Goal: Information Seeking & Learning: Understand process/instructions

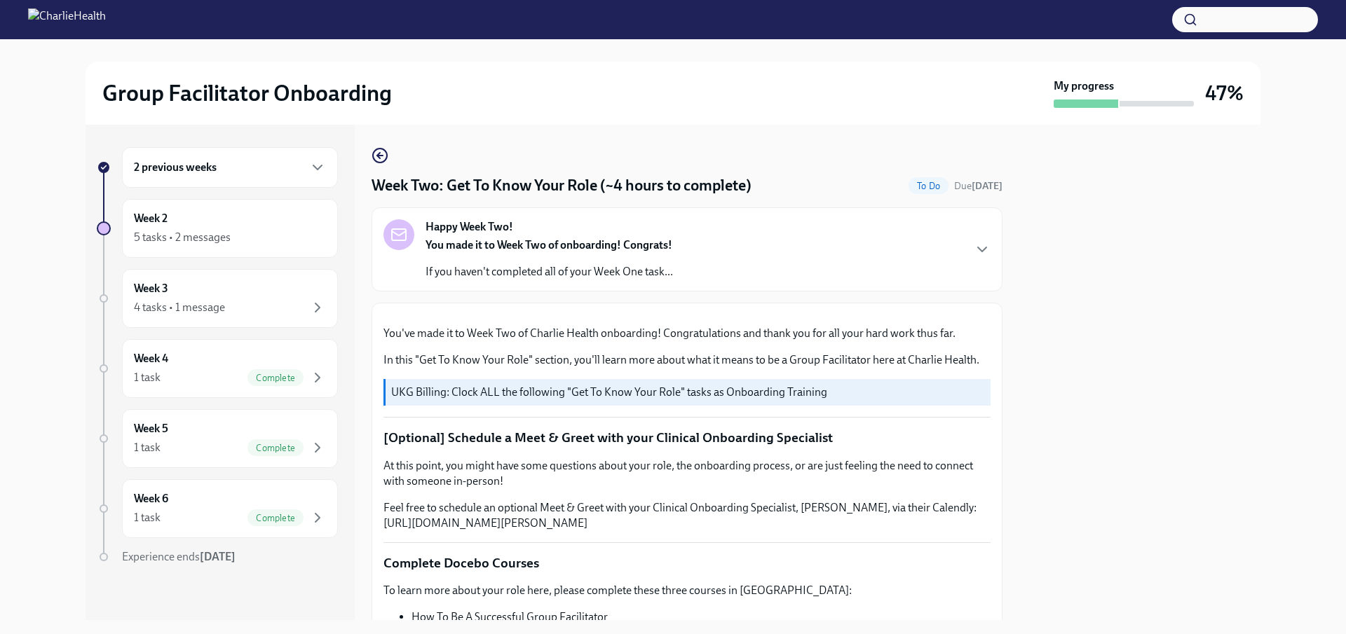
scroll to position [1203, 0]
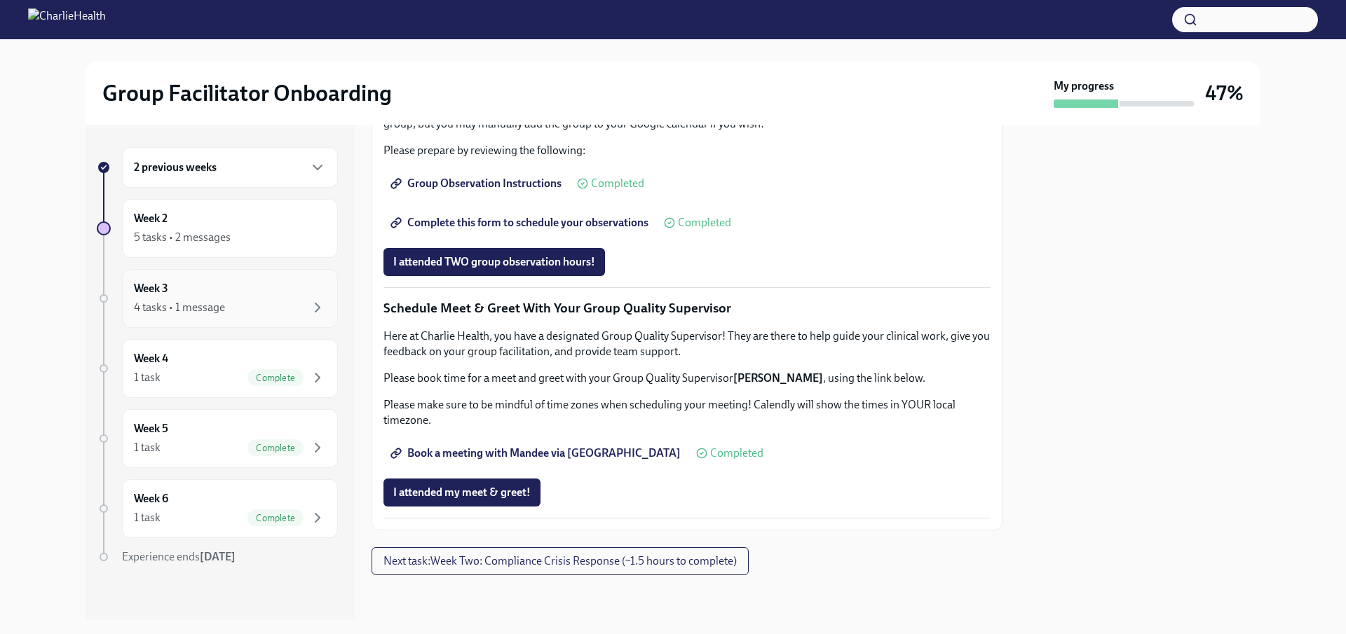
click at [186, 306] on div "4 tasks • 1 message" at bounding box center [179, 307] width 91 height 15
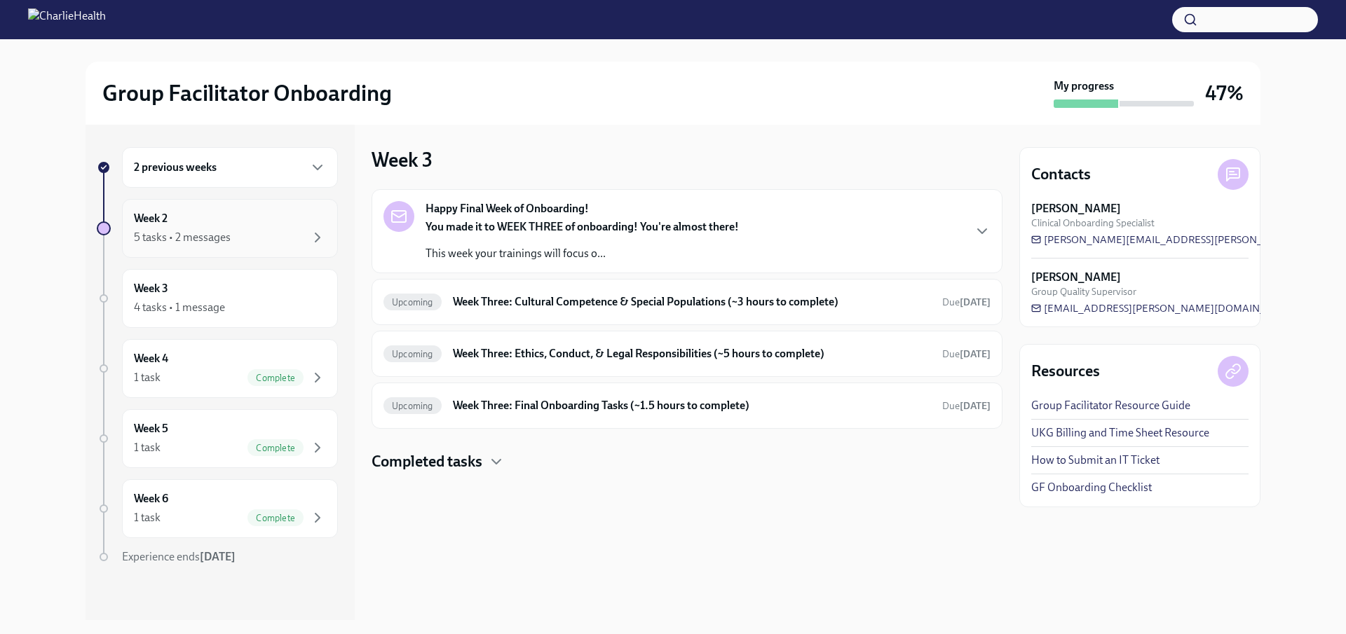
click at [240, 243] on div "5 tasks • 2 messages" at bounding box center [230, 237] width 192 height 17
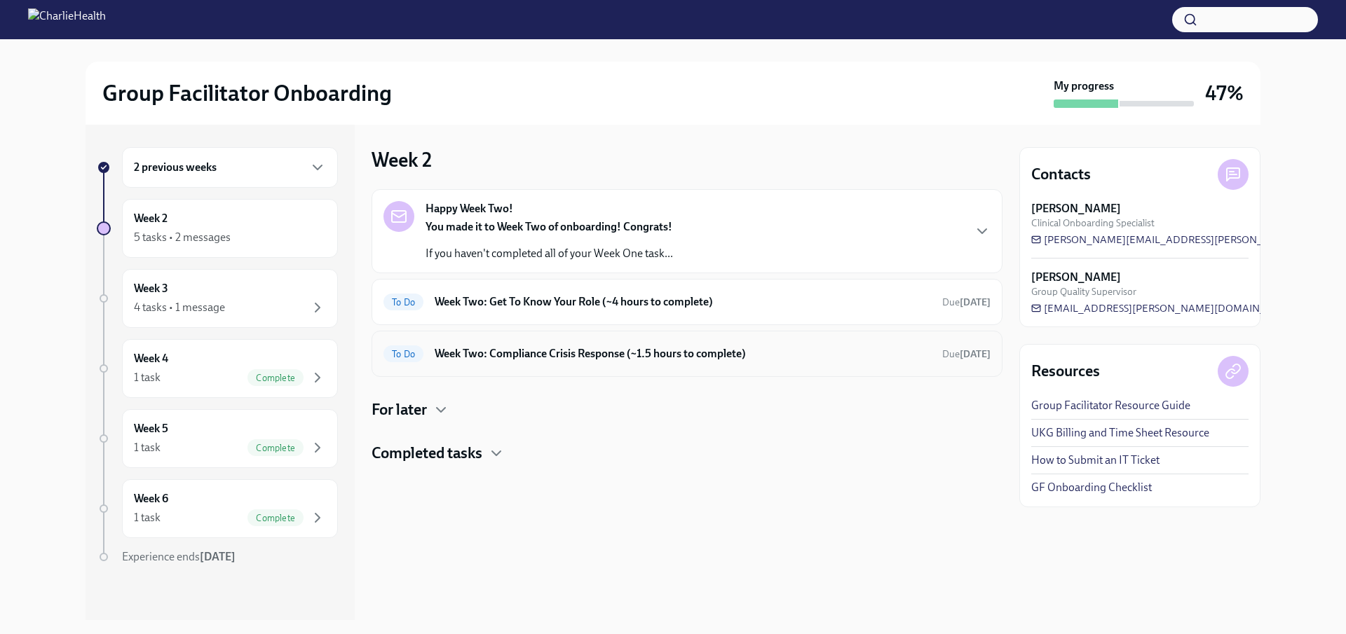
click at [526, 350] on h6 "Week Two: Compliance Crisis Response (~1.5 hours to complete)" at bounding box center [682, 353] width 496 height 15
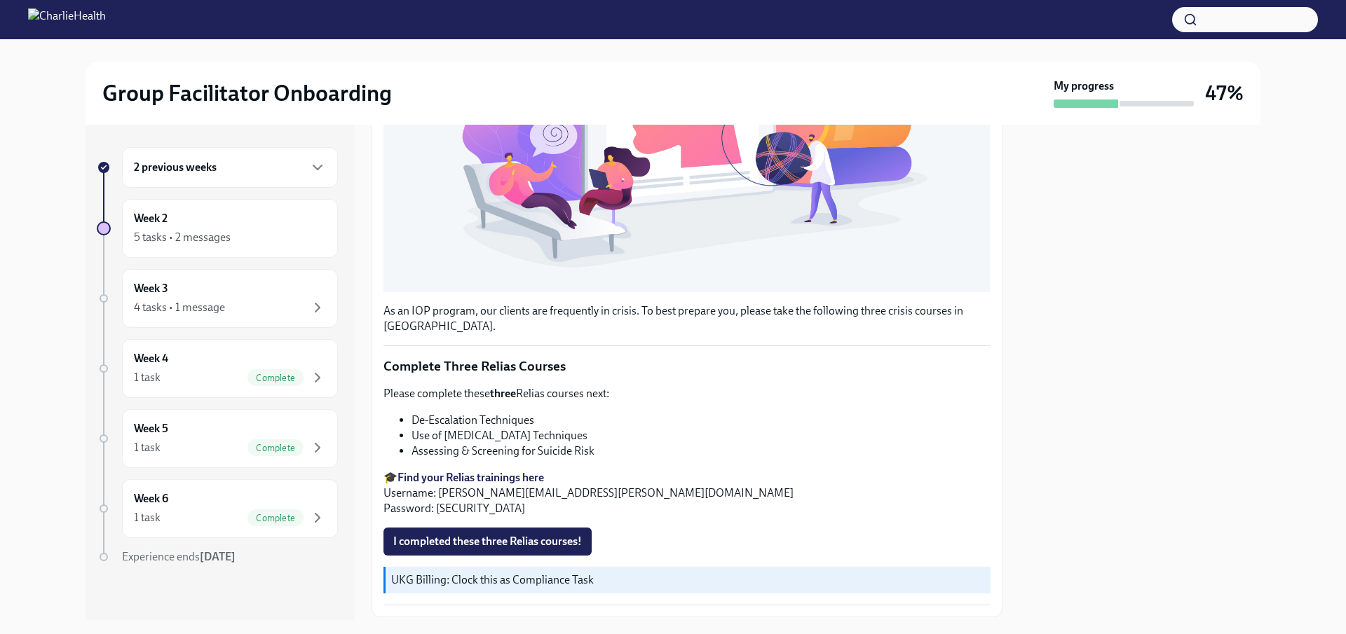
scroll to position [423, 0]
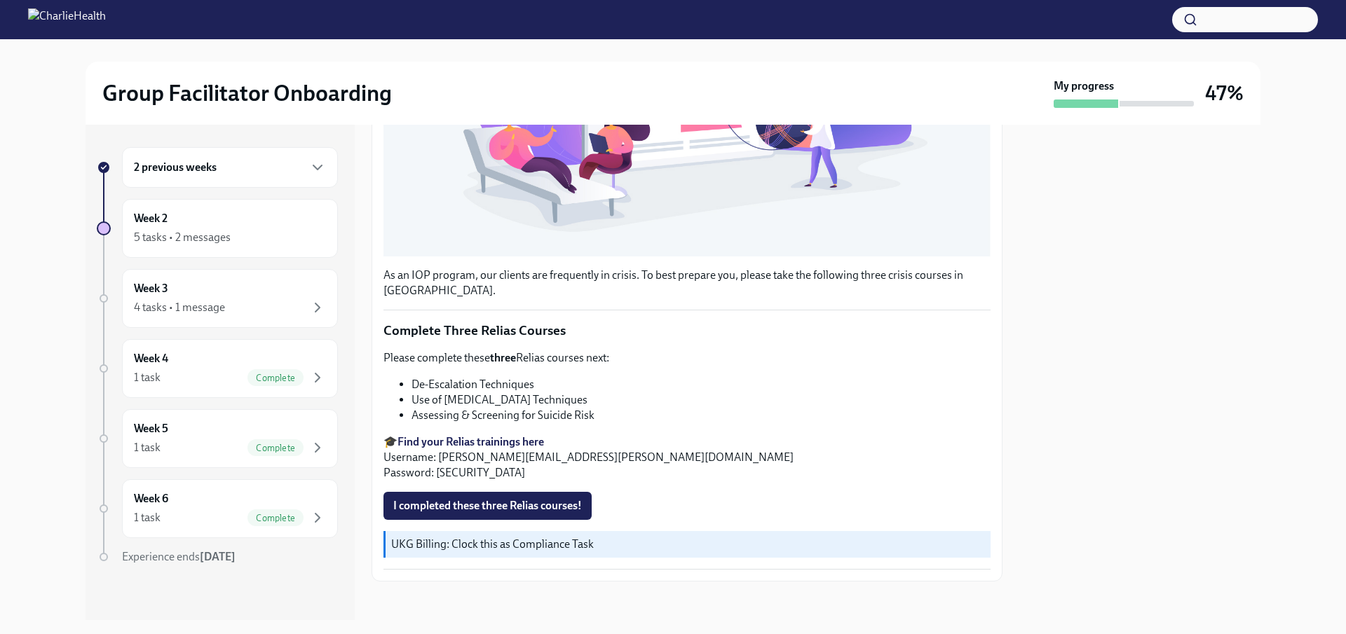
click at [507, 435] on strong "Find your Relias trainings here" at bounding box center [470, 441] width 146 height 13
click at [276, 246] on div "Week 2 5 tasks • 2 messages" at bounding box center [230, 228] width 216 height 59
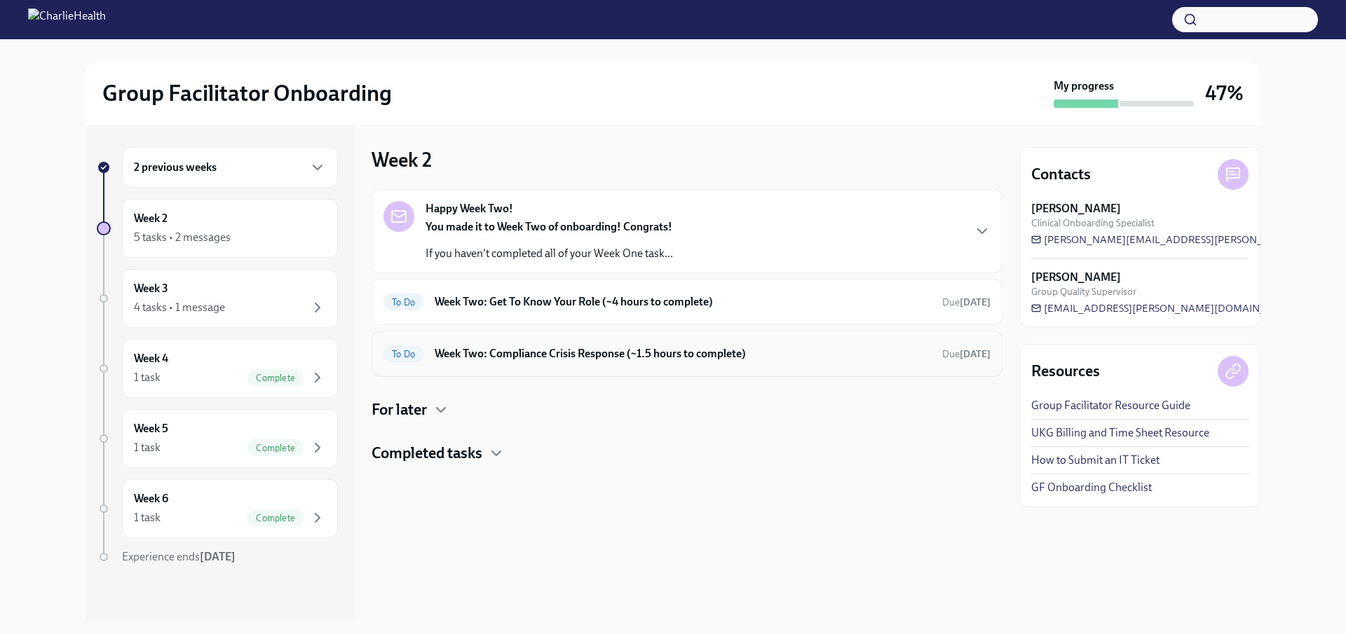
click at [507, 356] on h6 "Week Two: Compliance Crisis Response (~1.5 hours to complete)" at bounding box center [682, 353] width 496 height 15
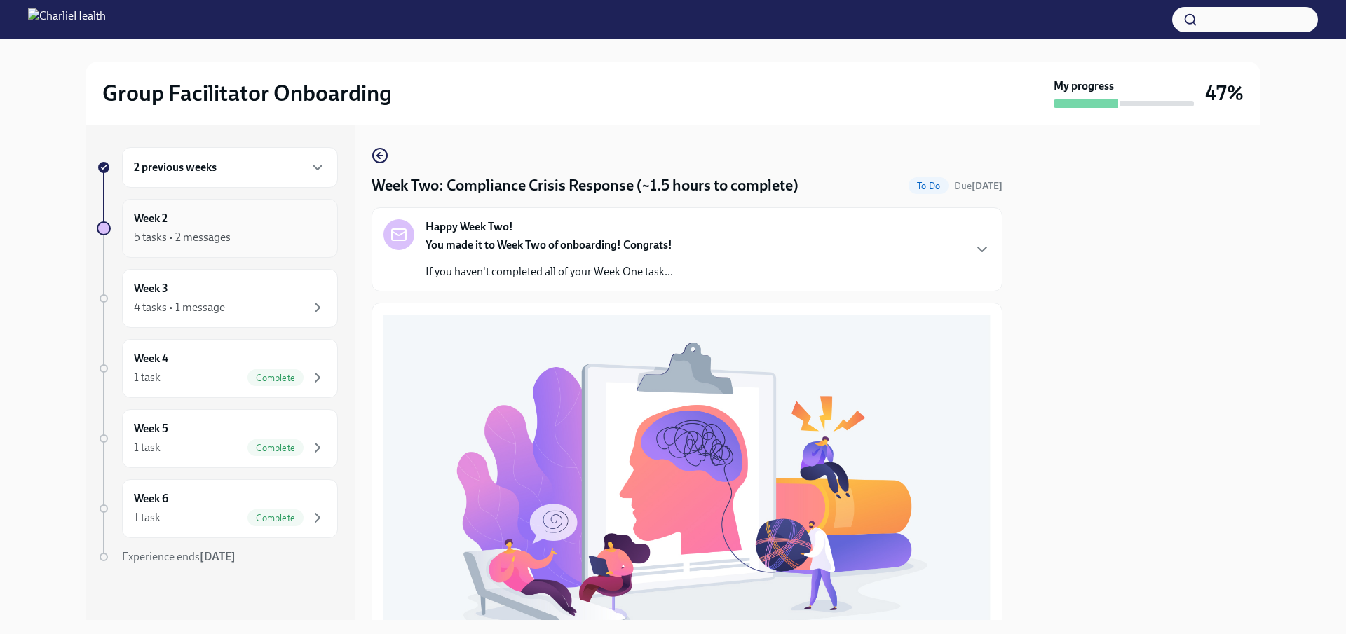
click at [212, 230] on div "5 tasks • 2 messages" at bounding box center [182, 237] width 97 height 15
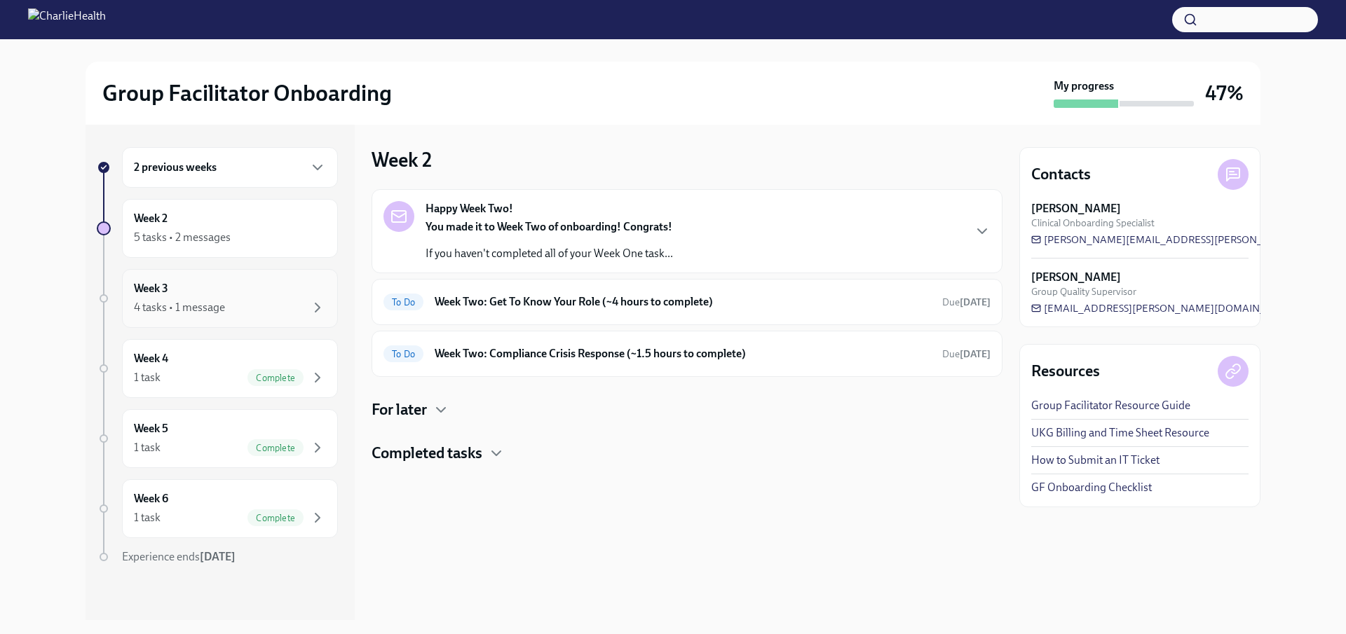
click at [212, 297] on div "Week 3 4 tasks • 1 message" at bounding box center [230, 298] width 192 height 35
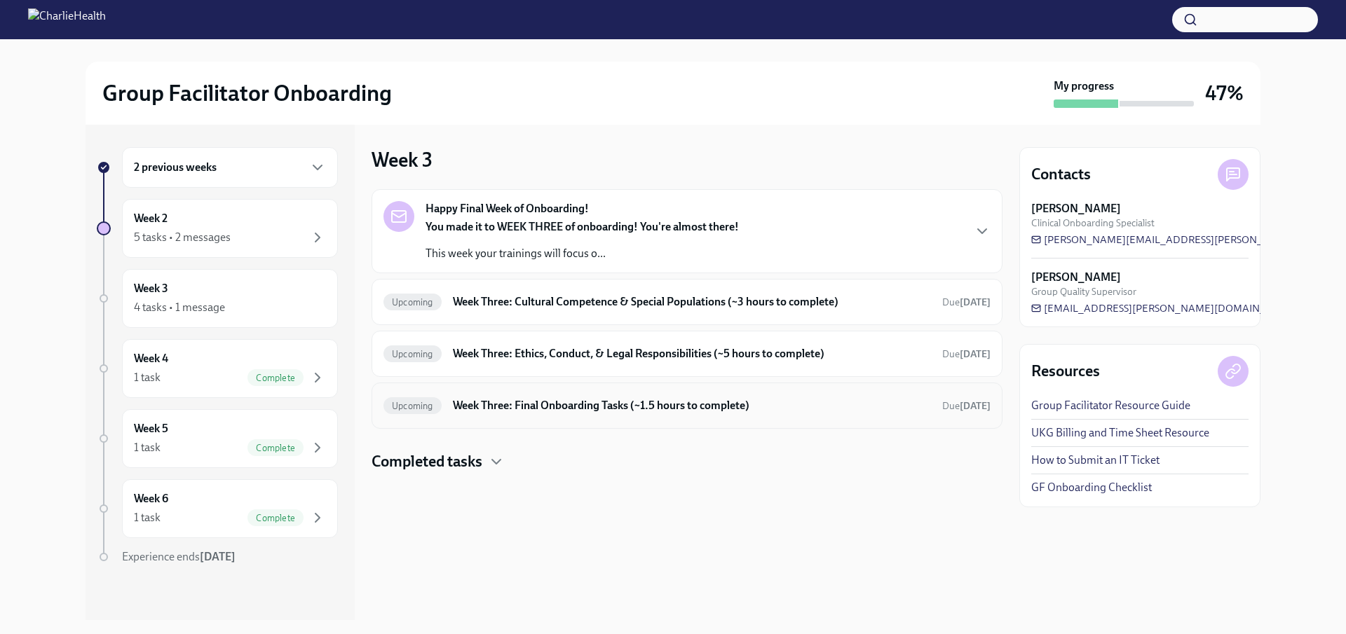
click at [573, 409] on h6 "Week Three: Final Onboarding Tasks (~1.5 hours to complete)" at bounding box center [692, 405] width 478 height 15
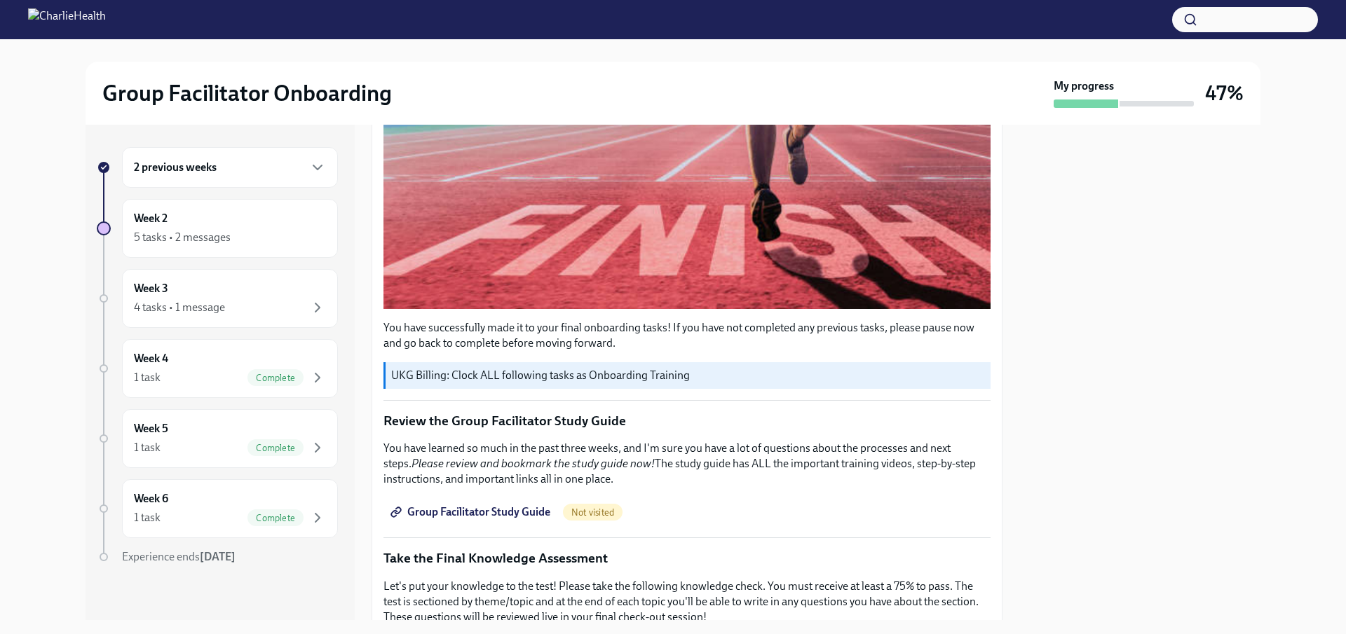
scroll to position [491, 0]
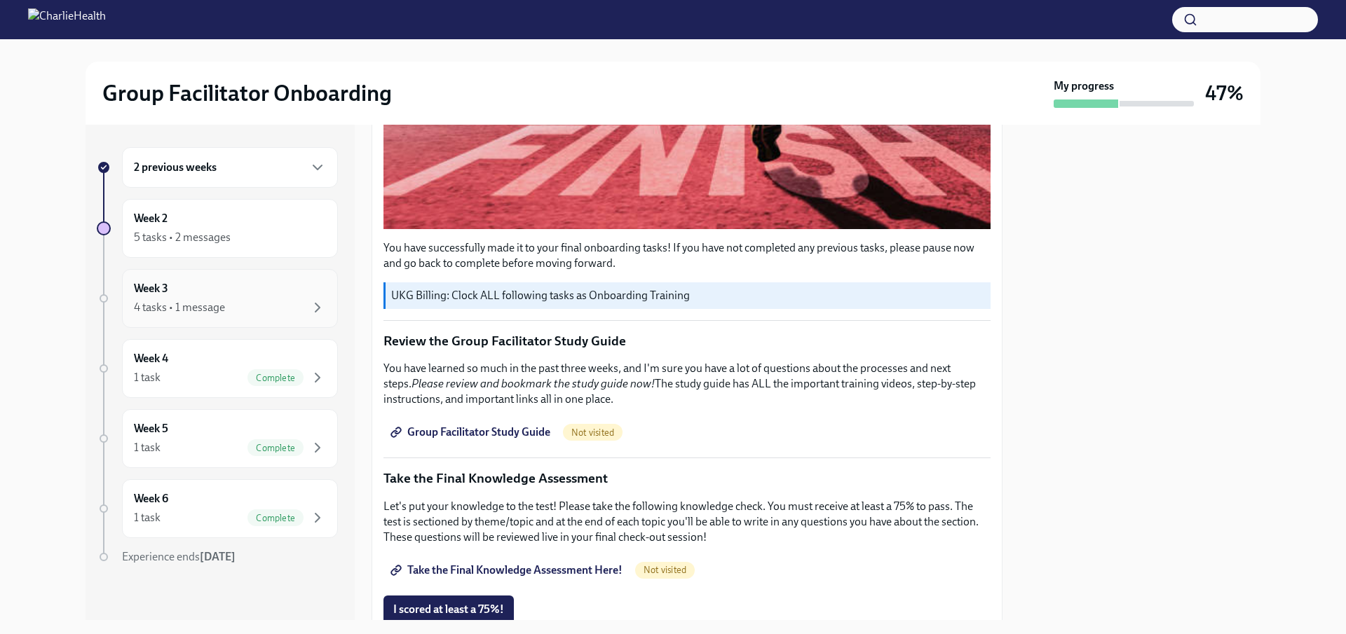
click at [259, 310] on div "4 tasks • 1 message" at bounding box center [230, 307] width 192 height 17
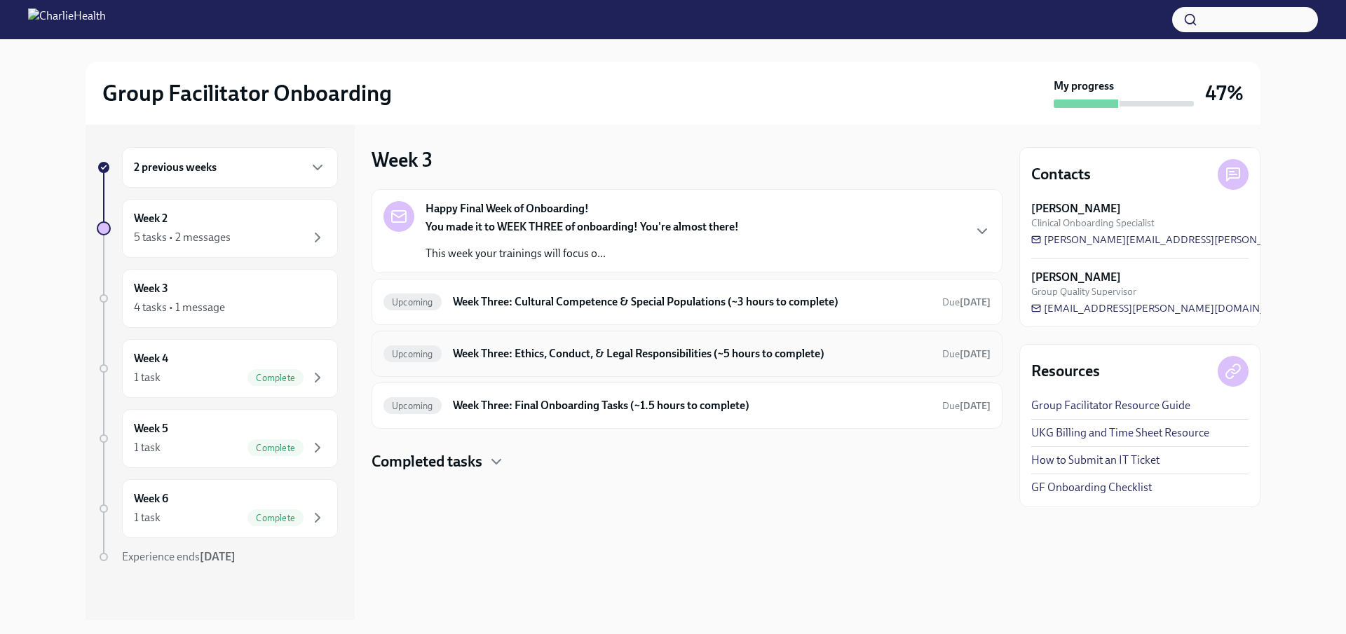
click at [491, 352] on h6 "Week Three: Ethics, Conduct, & Legal Responsibilities (~5 hours to complete)" at bounding box center [692, 353] width 478 height 15
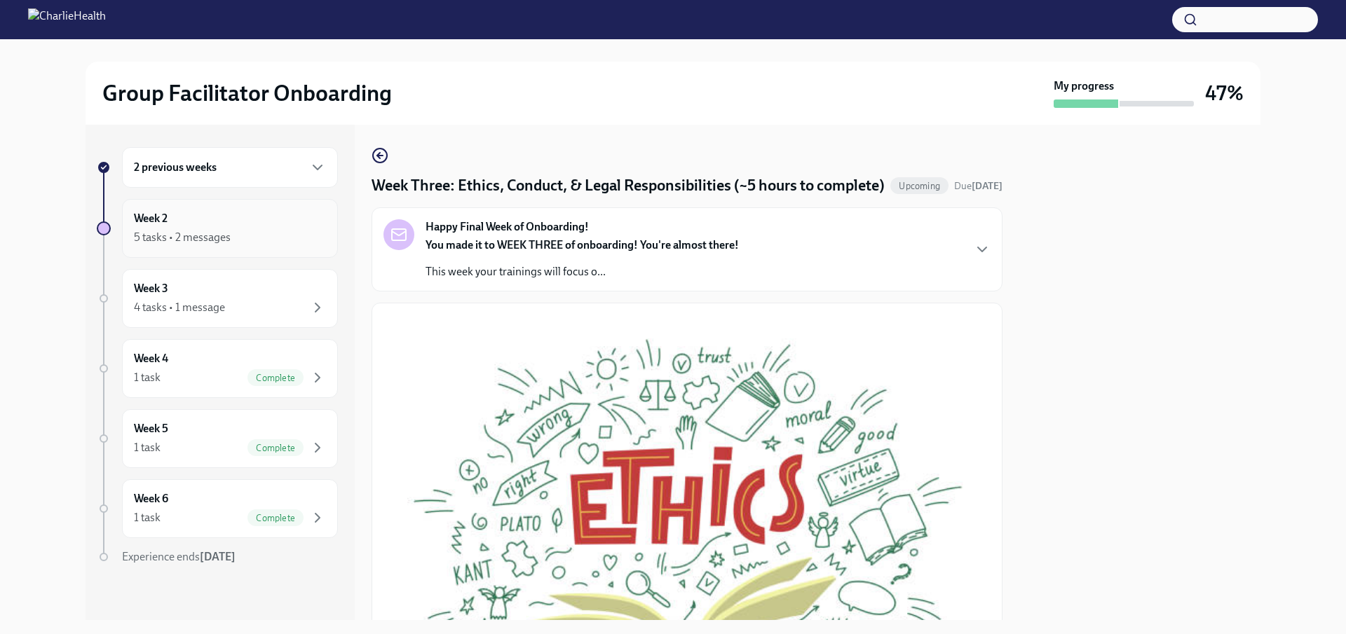
click at [213, 233] on div "5 tasks • 2 messages" at bounding box center [182, 237] width 97 height 15
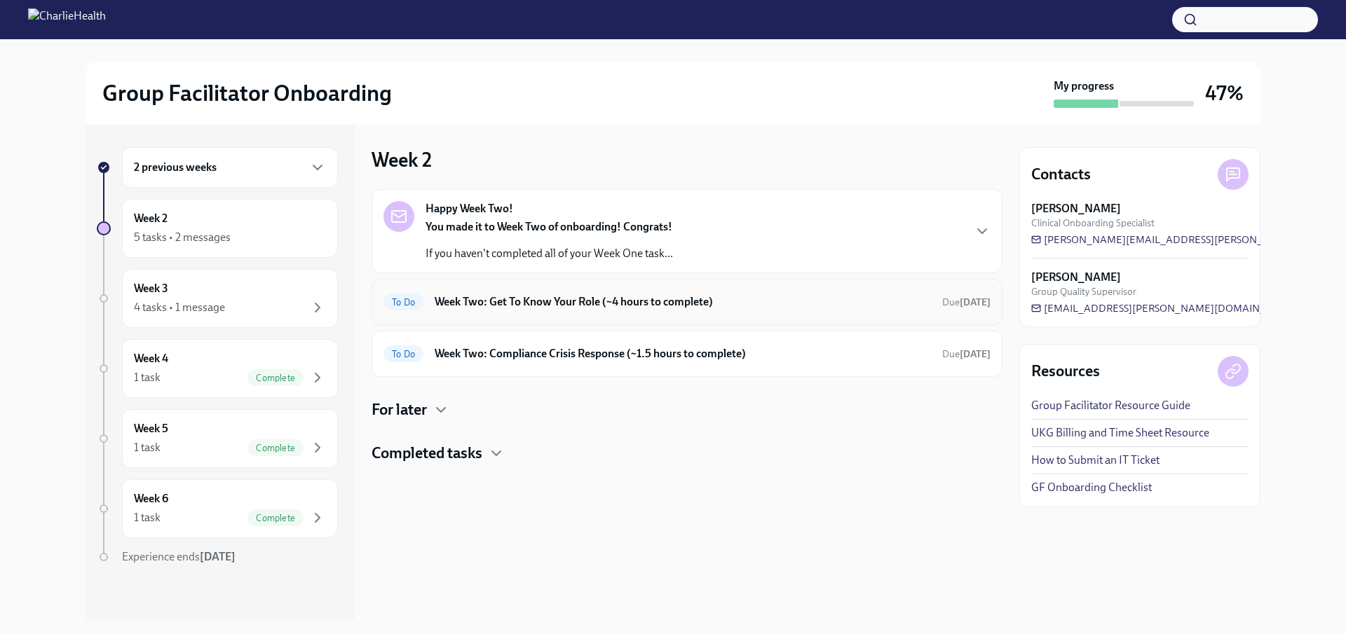
click at [515, 304] on h6 "Week Two: Get To Know Your Role (~4 hours to complete)" at bounding box center [682, 301] width 496 height 15
